Goal: Task Accomplishment & Management: Use online tool/utility

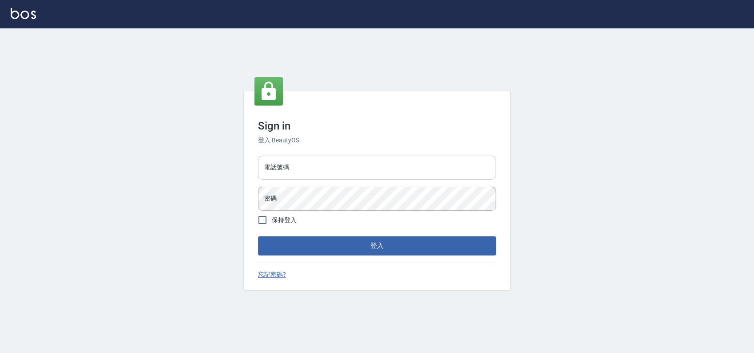
click at [340, 163] on input "電話號碼" at bounding box center [377, 168] width 238 height 24
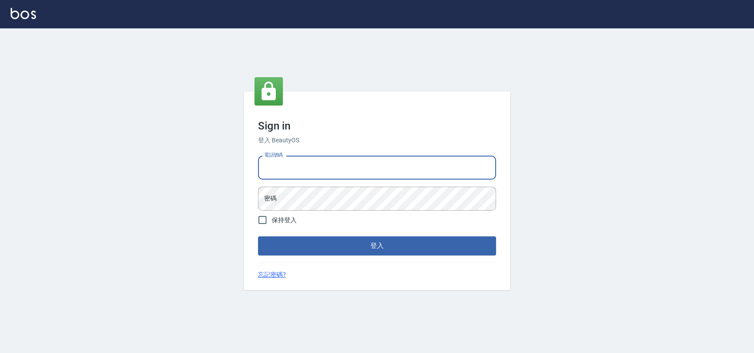
type input "0900000991"
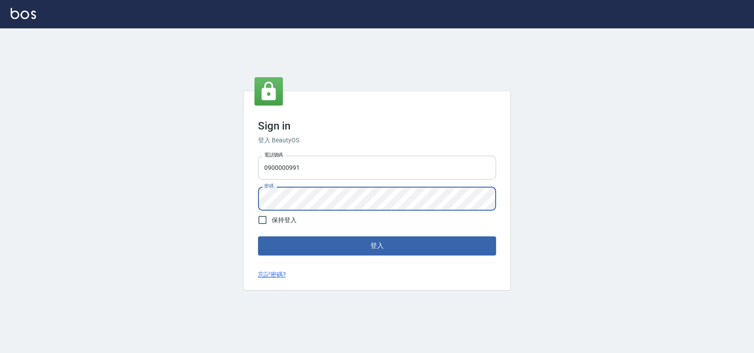
click at [258, 237] on button "登入" at bounding box center [377, 246] width 238 height 19
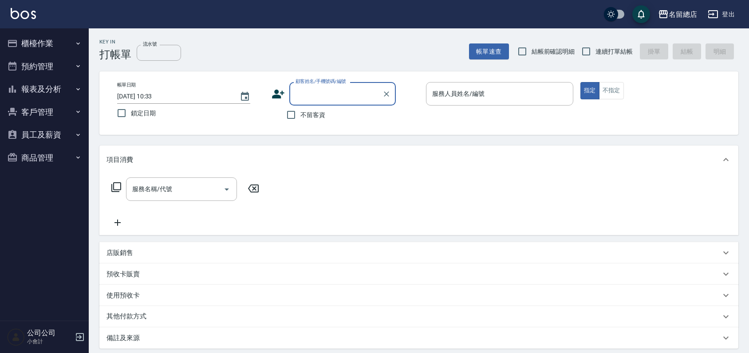
click at [20, 36] on button "櫃檯作業" at bounding box center [45, 43] width 82 height 23
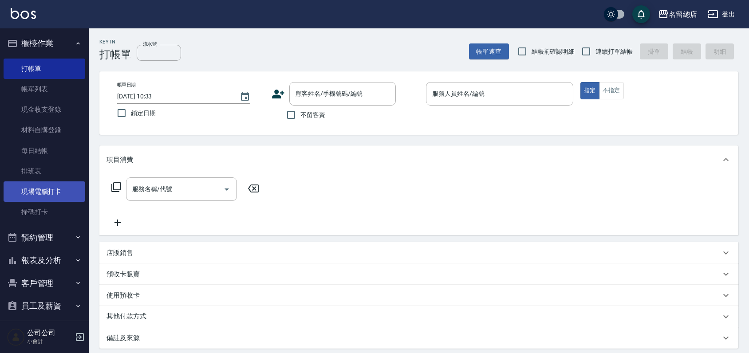
click at [41, 192] on link "現場電腦打卡" at bounding box center [45, 192] width 82 height 20
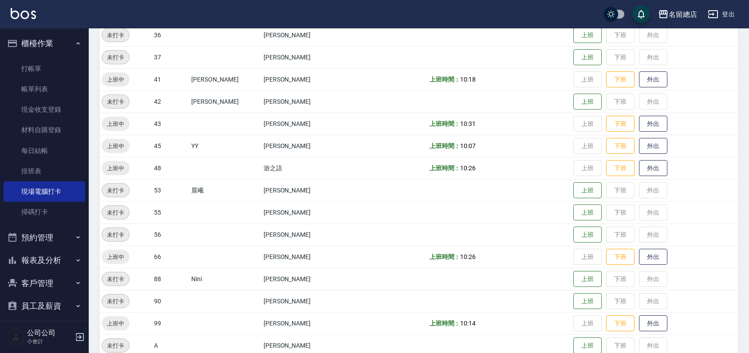
scroll to position [740, 0]
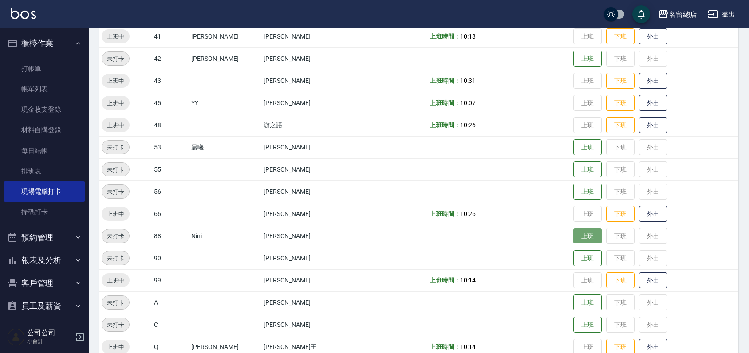
click at [574, 231] on button "上班" at bounding box center [588, 237] width 28 height 16
